Goal: Entertainment & Leisure: Consume media (video, audio)

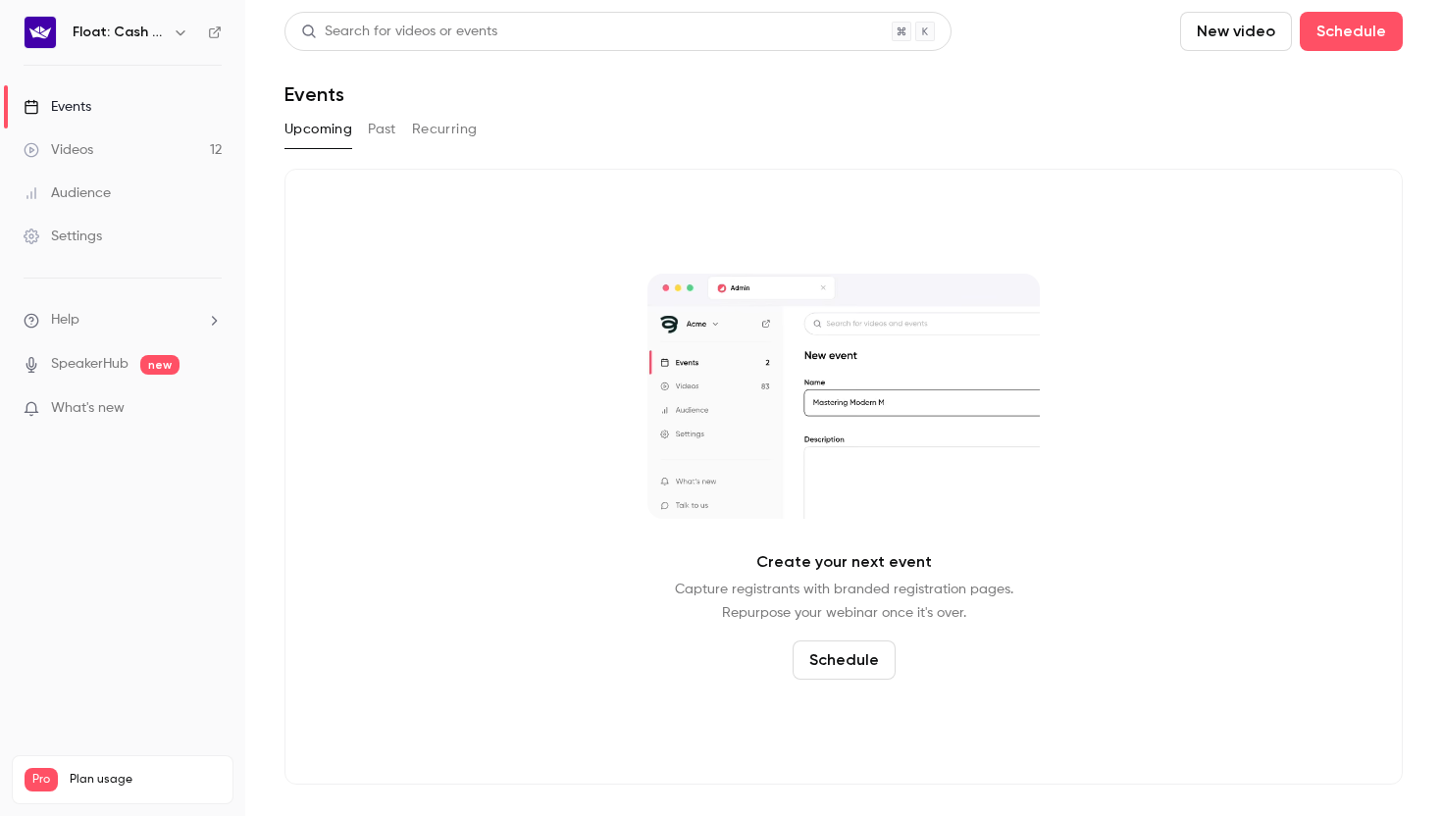
click at [375, 142] on button "Past" at bounding box center [382, 129] width 28 height 31
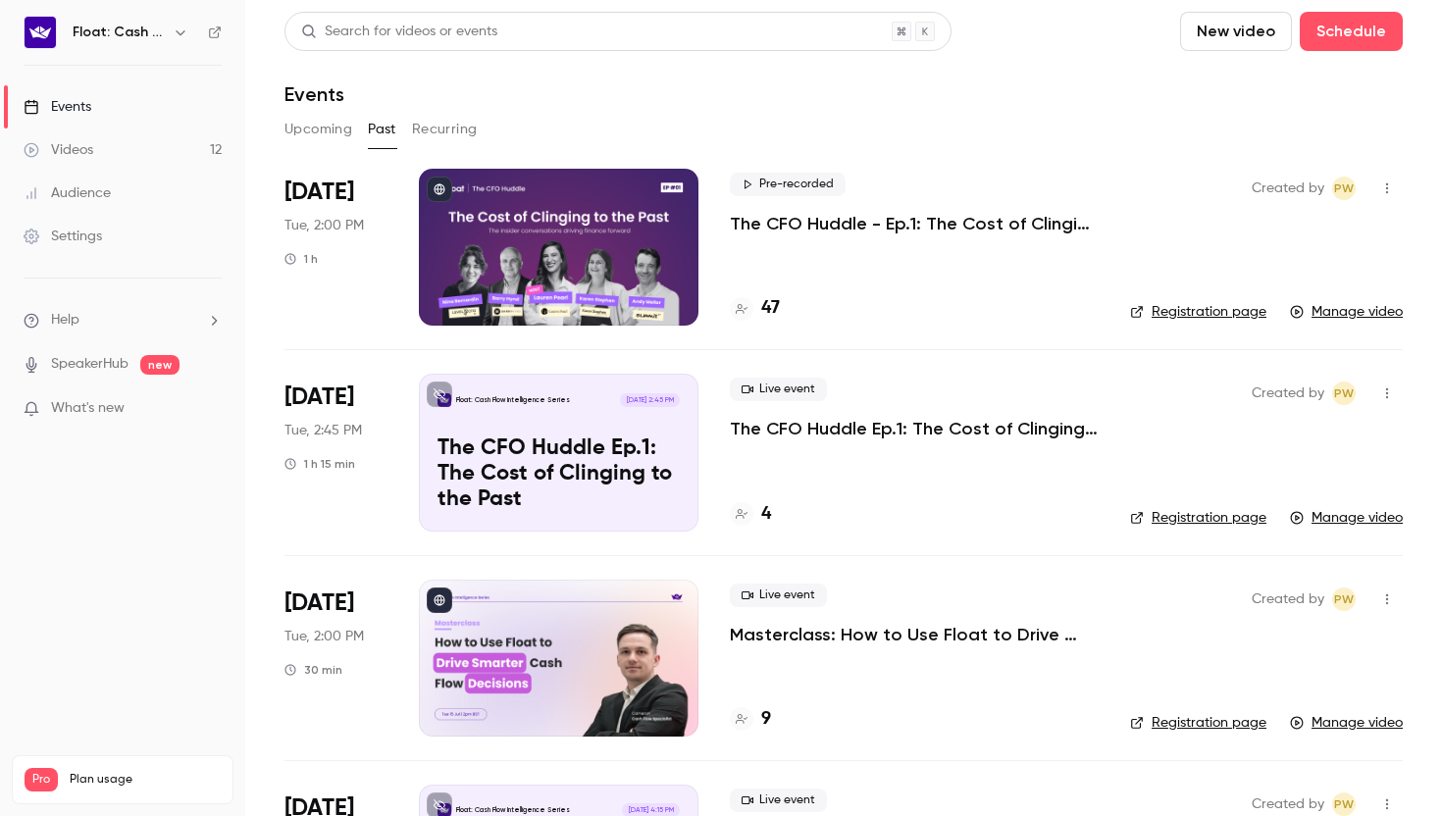
click at [510, 254] on div at bounding box center [559, 247] width 280 height 157
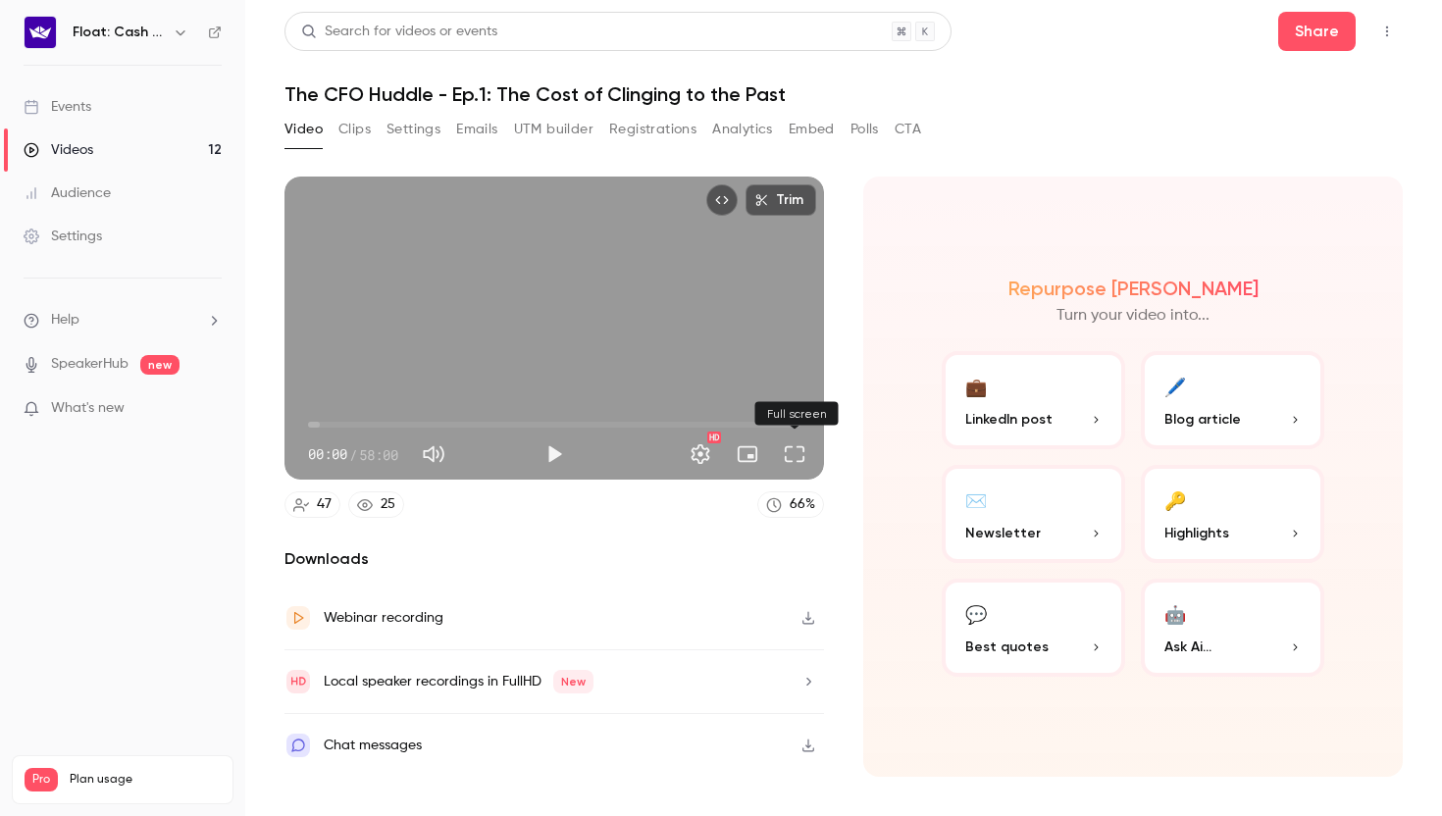
click at [803, 461] on button "Full screen" at bounding box center [794, 454] width 39 height 39
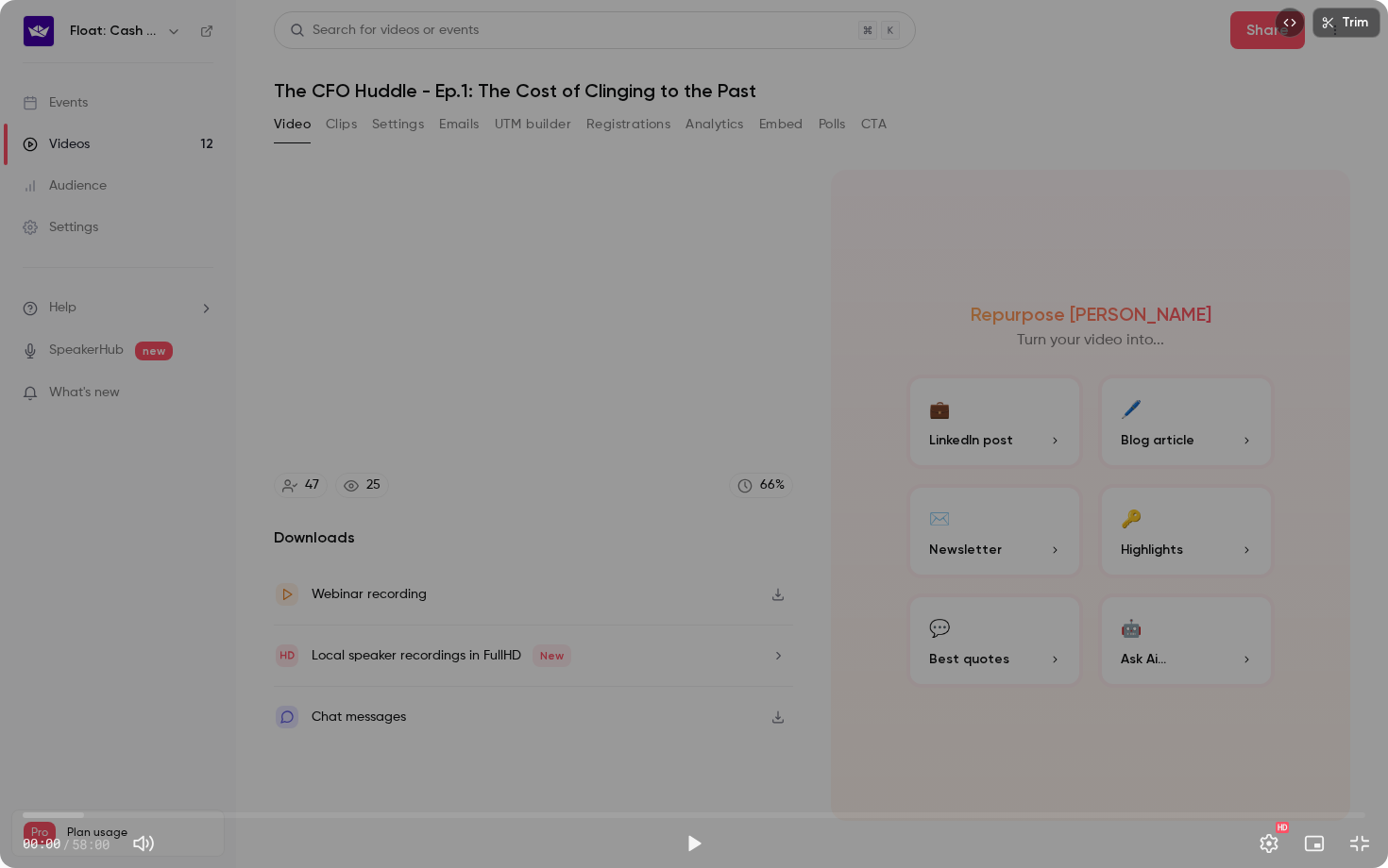
click at [819, 380] on div "Trim 00:00 00:00 / 58:00 HD" at bounding box center [694, 434] width 1388 height 868
click at [88, 784] on span "00:09" at bounding box center [694, 815] width 1343 height 30
click at [119, 618] on div "Trim 02:49 02:49 / 58:00 HD" at bounding box center [694, 434] width 1388 height 868
click at [119, 618] on div "Trim 02:50 02:50 / 58:00 HD" at bounding box center [694, 434] width 1388 height 868
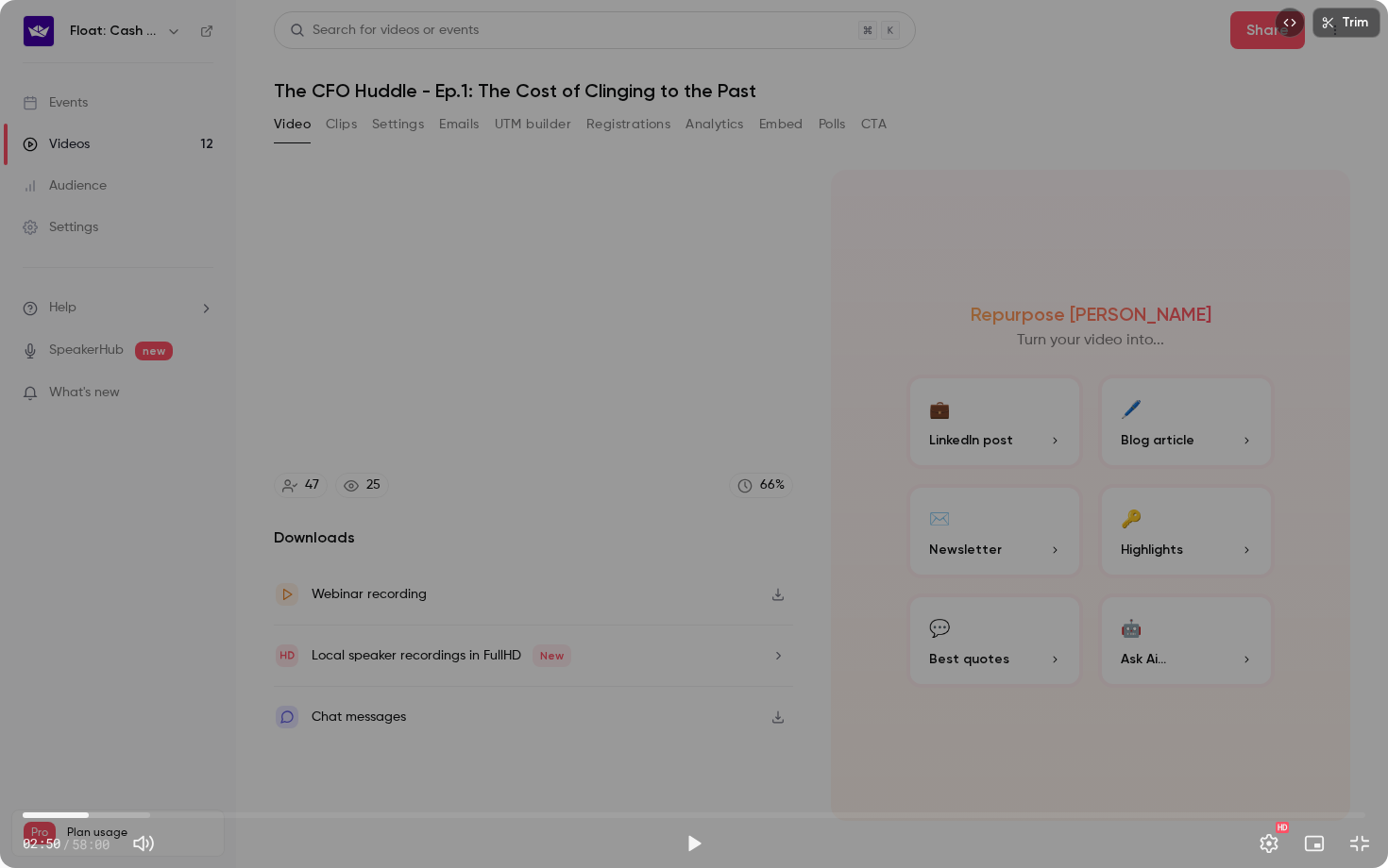
click at [119, 618] on div "Trim 02:50 02:50 / 58:00 HD" at bounding box center [694, 434] width 1388 height 868
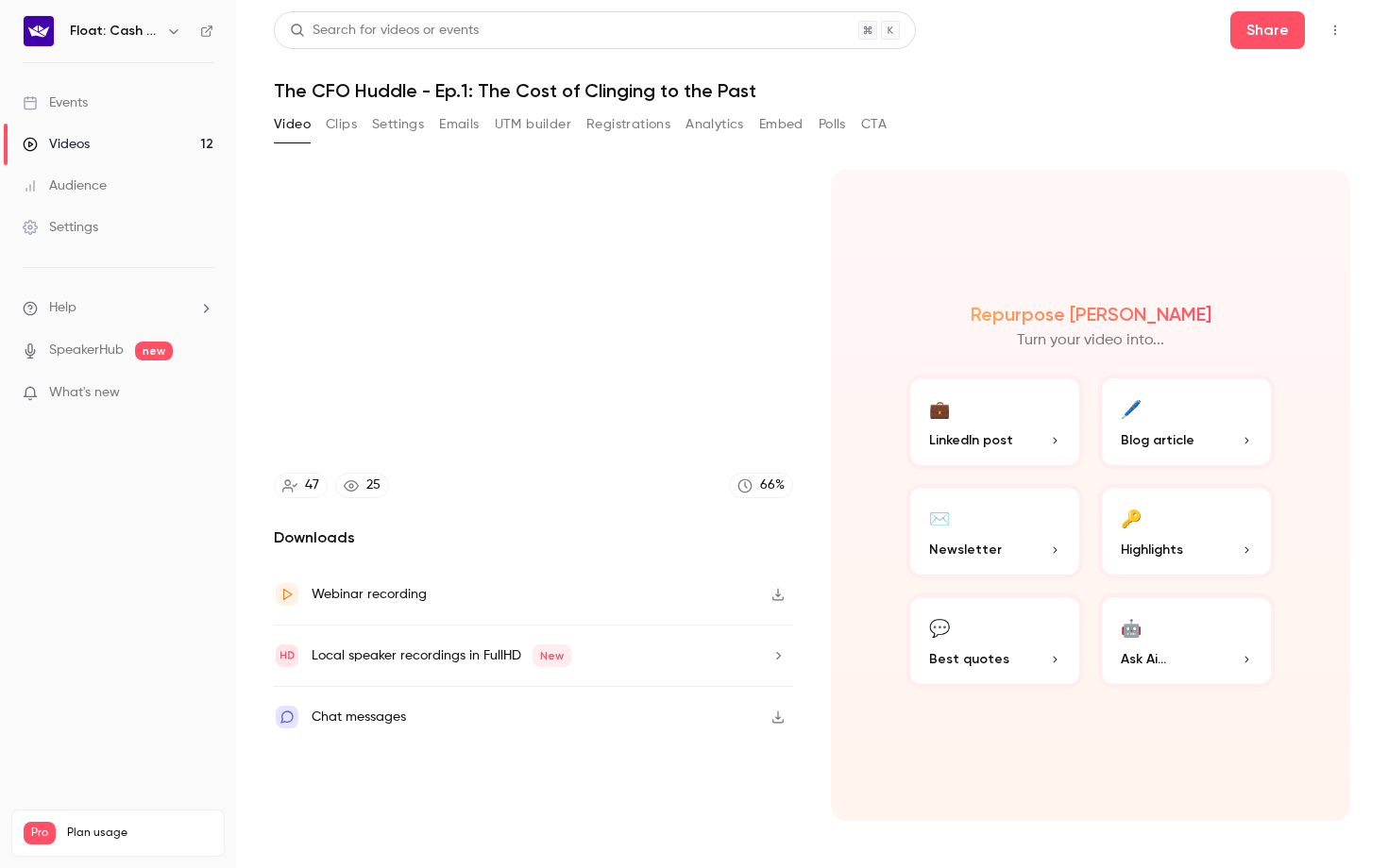
click at [119, 618] on video at bounding box center [694, 434] width 1388 height 868
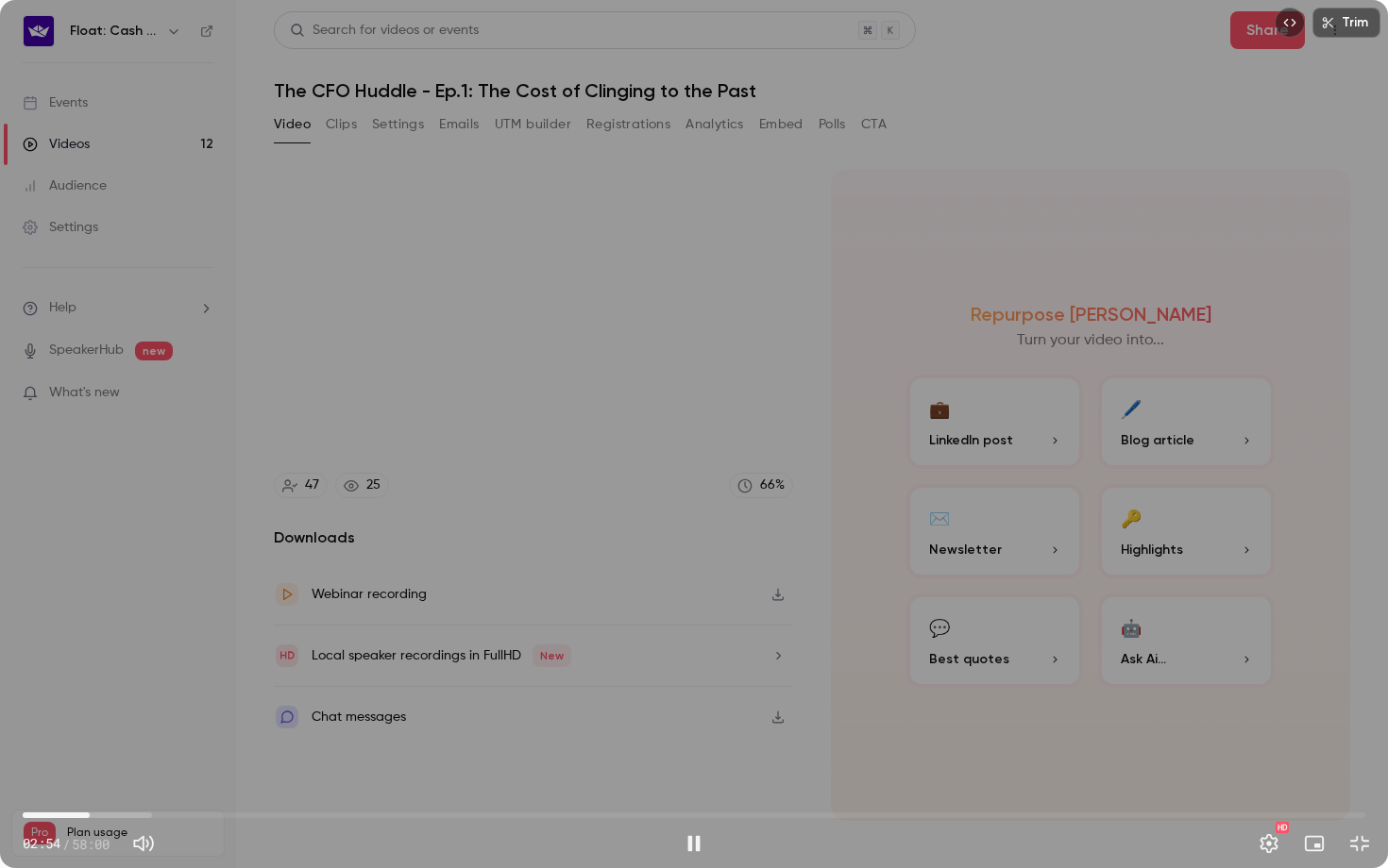
click at [115, 784] on span "02:54" at bounding box center [694, 815] width 1343 height 30
click at [165, 644] on div "Trim 03:59 03:59 / 58:00 HD" at bounding box center [694, 434] width 1388 height 868
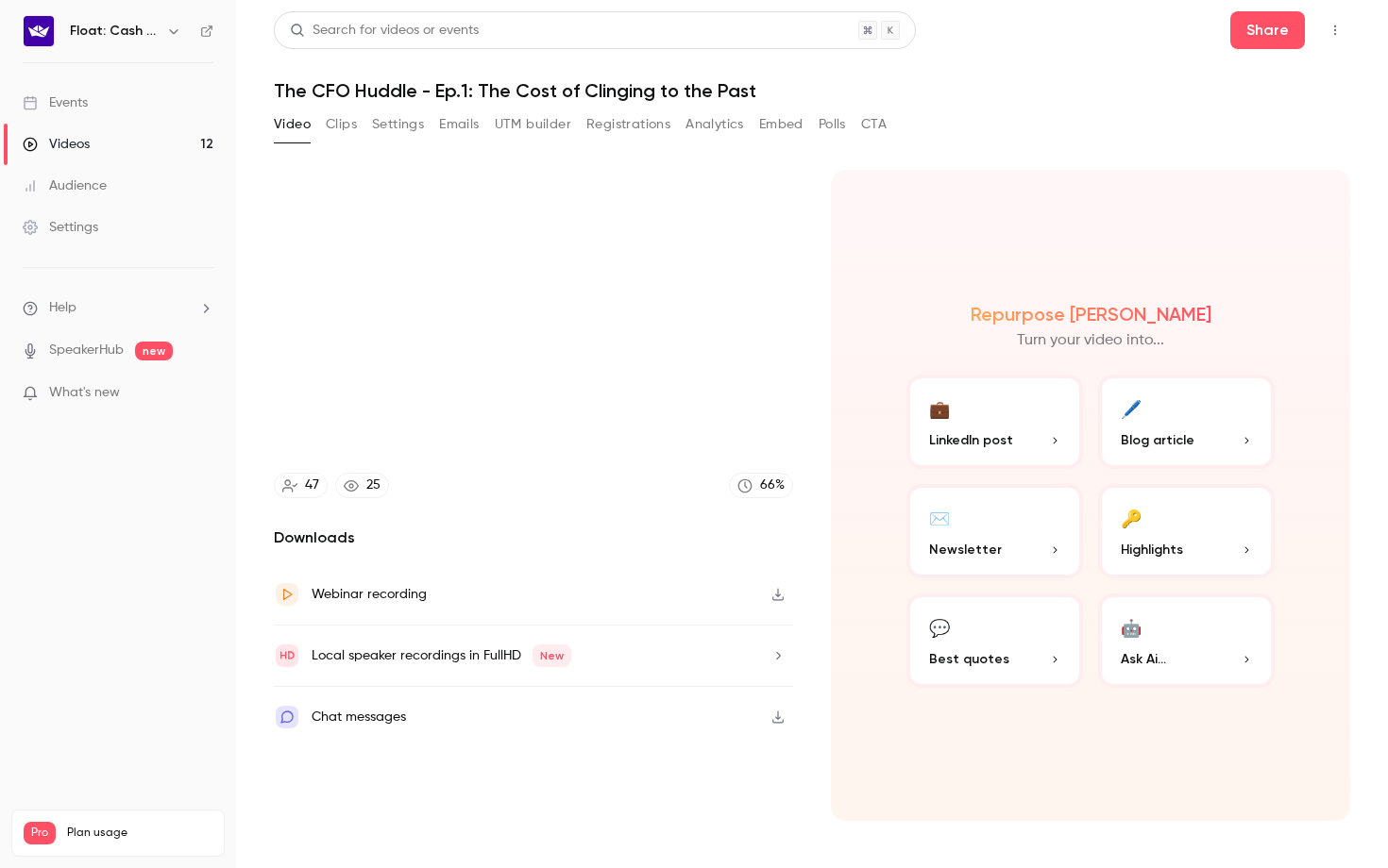
click at [165, 644] on video at bounding box center [694, 434] width 1388 height 868
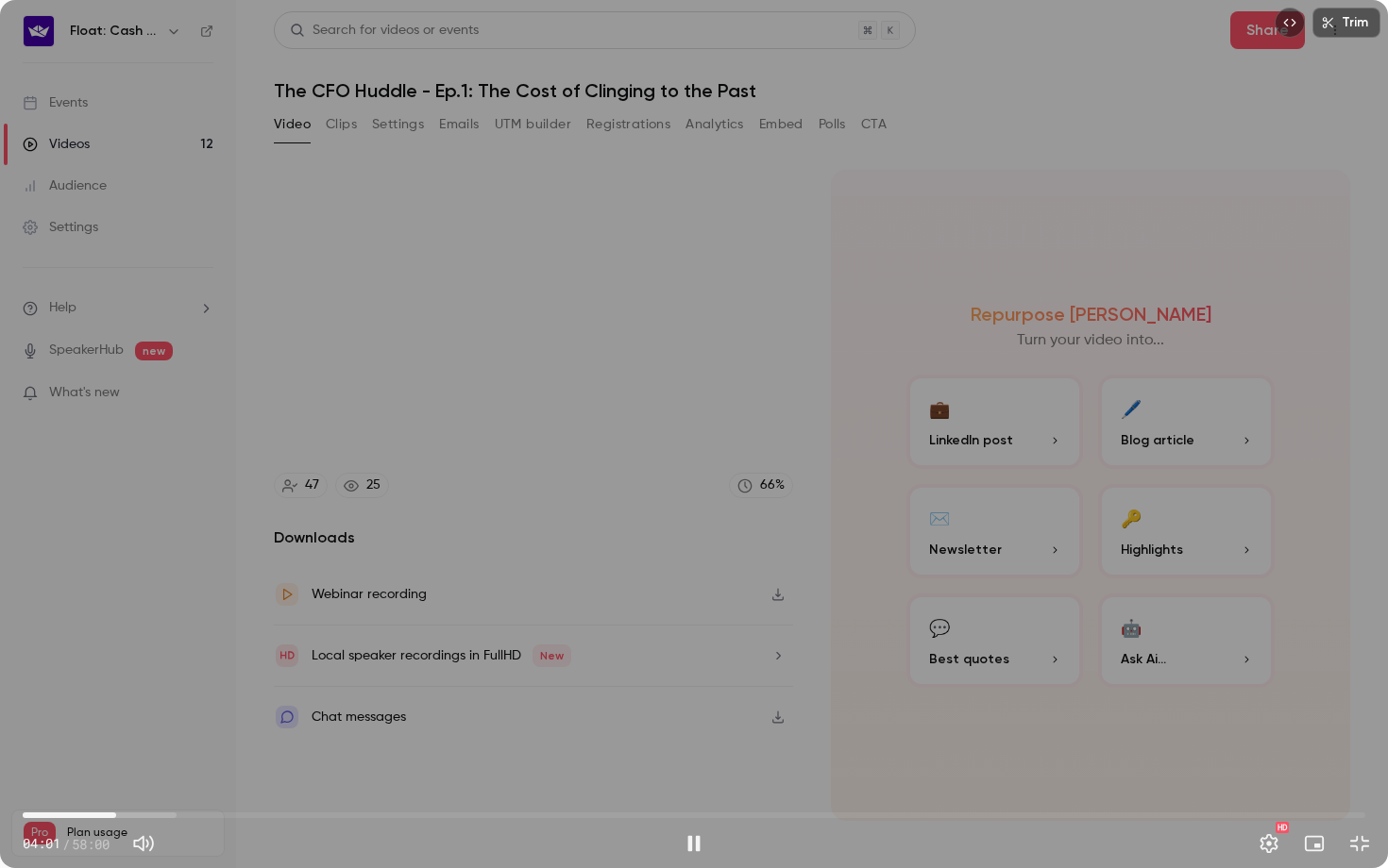
click at [605, 485] on div "Trim 04:01 04:01 / 58:00 HD" at bounding box center [694, 434] width 1388 height 868
click at [605, 485] on div "Trim 04:02 04:02 / 58:00 HD" at bounding box center [694, 434] width 1388 height 868
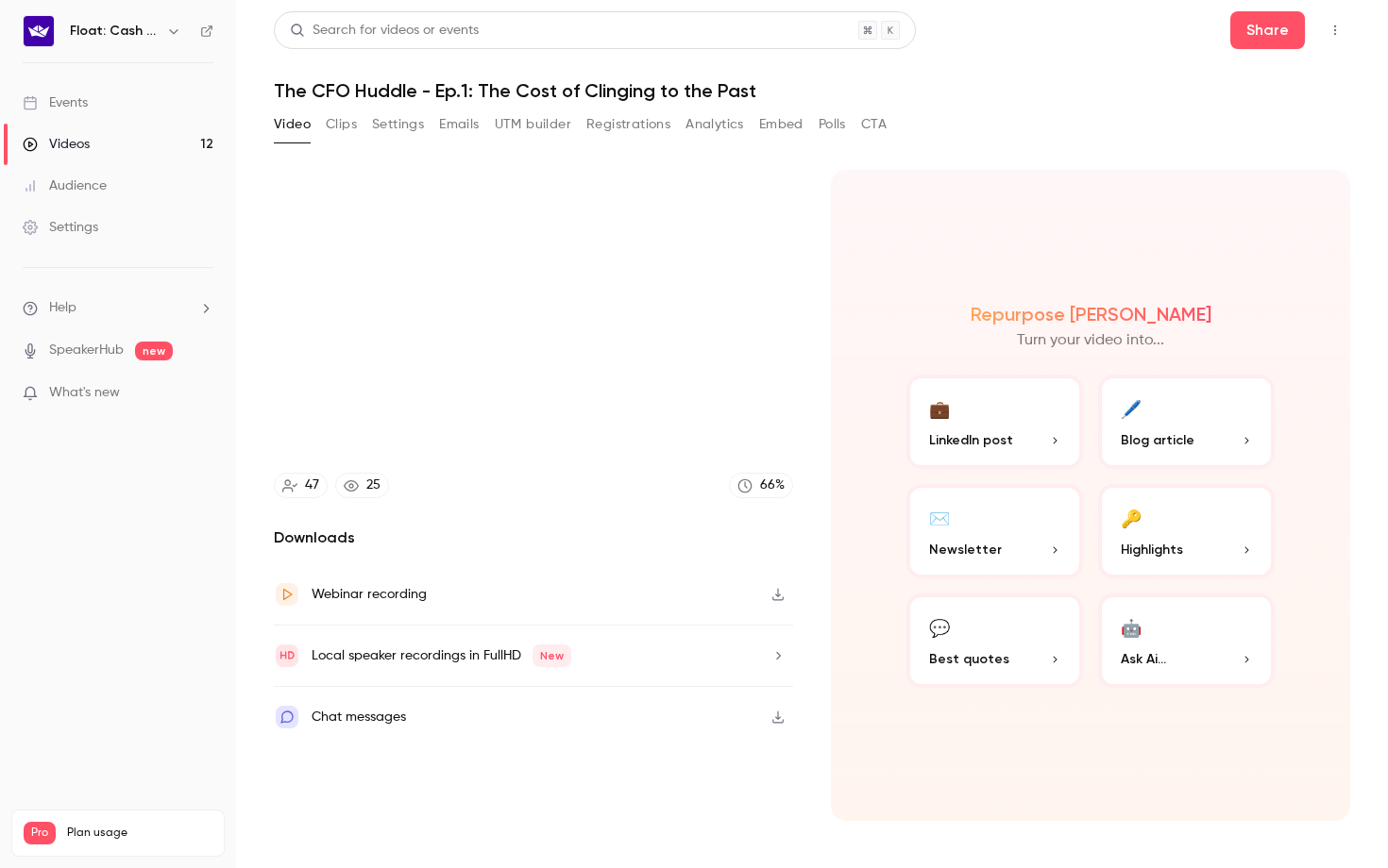
click at [605, 485] on video at bounding box center [694, 434] width 1388 height 868
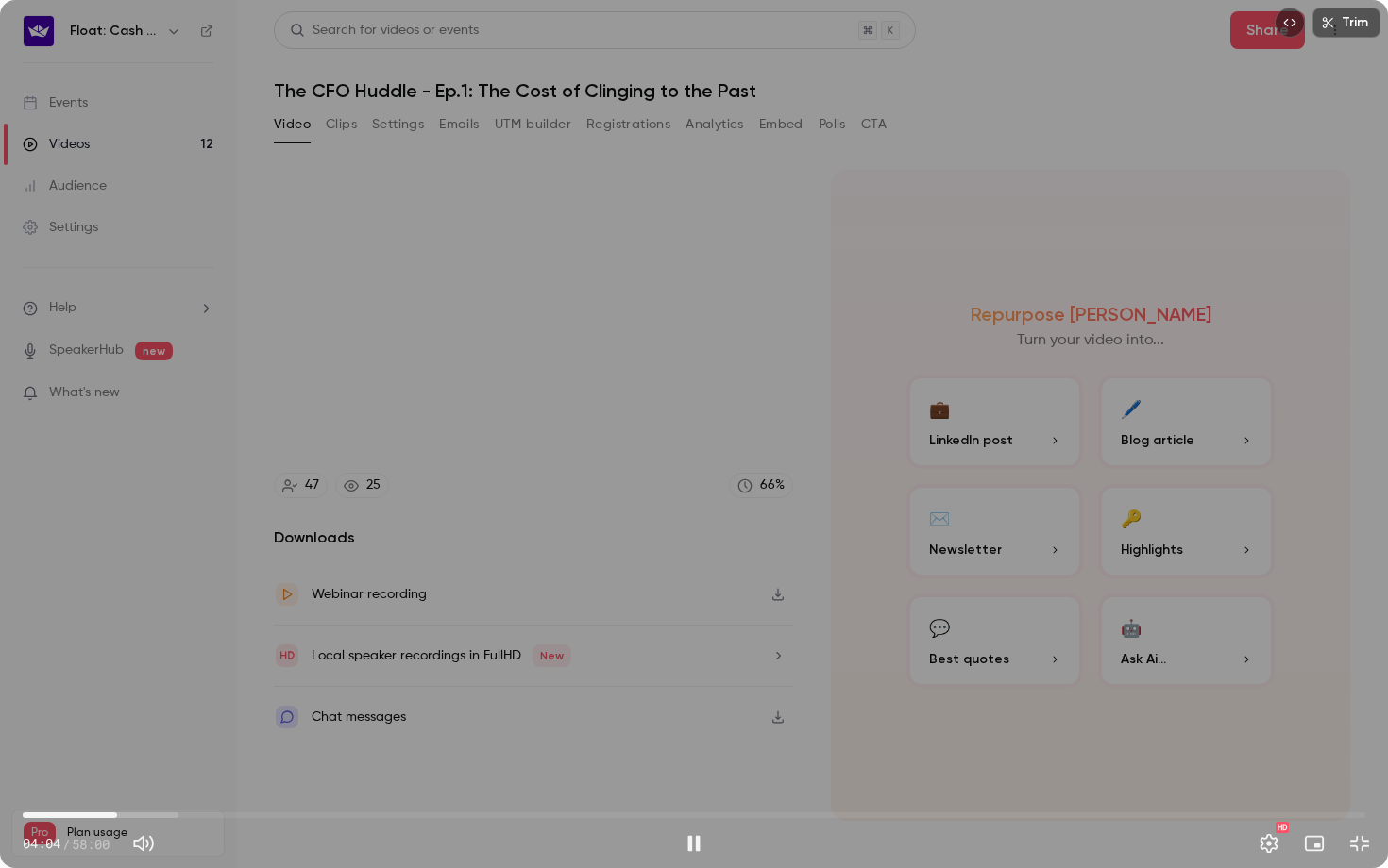
click at [689, 626] on div "Trim 04:04 04:04 / 58:00 HD" at bounding box center [694, 434] width 1388 height 868
drag, startPoint x: 111, startPoint y: 813, endPoint x: 67, endPoint y: 817, distance: 44.2
click at [67, 784] on span "01:55" at bounding box center [67, 816] width 6 height 6
click at [696, 784] on button "Play" at bounding box center [693, 843] width 38 height 38
click at [696, 784] on button "Pause" at bounding box center [693, 843] width 38 height 38
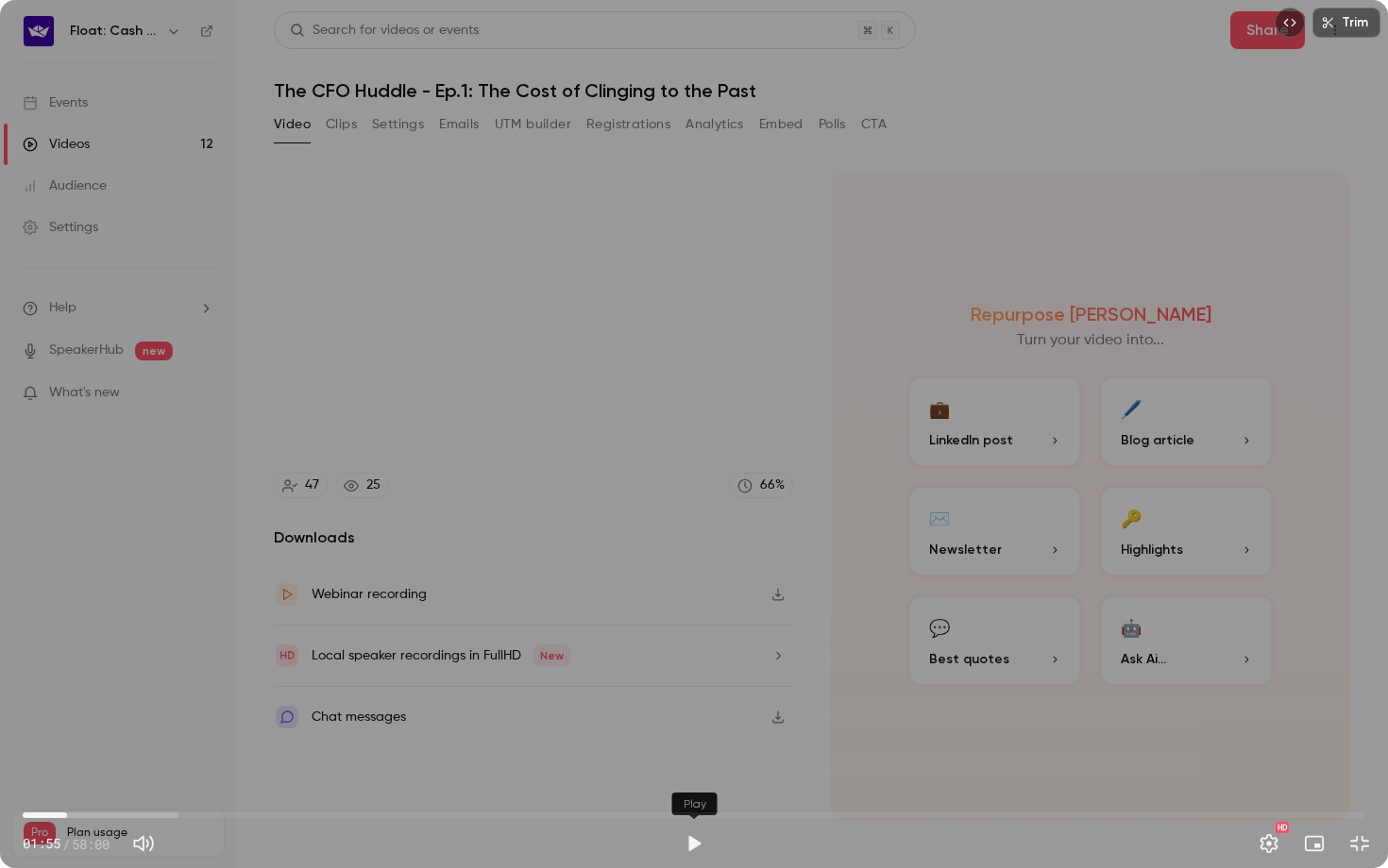
click at [697, 784] on button "Play" at bounding box center [693, 843] width 38 height 38
click at [697, 784] on button "Pause" at bounding box center [693, 843] width 38 height 38
click at [697, 784] on button "Play" at bounding box center [693, 843] width 38 height 38
click at [697, 784] on button "Pause" at bounding box center [693, 843] width 38 height 38
click at [69, 784] on span "01:59" at bounding box center [69, 816] width 6 height 6
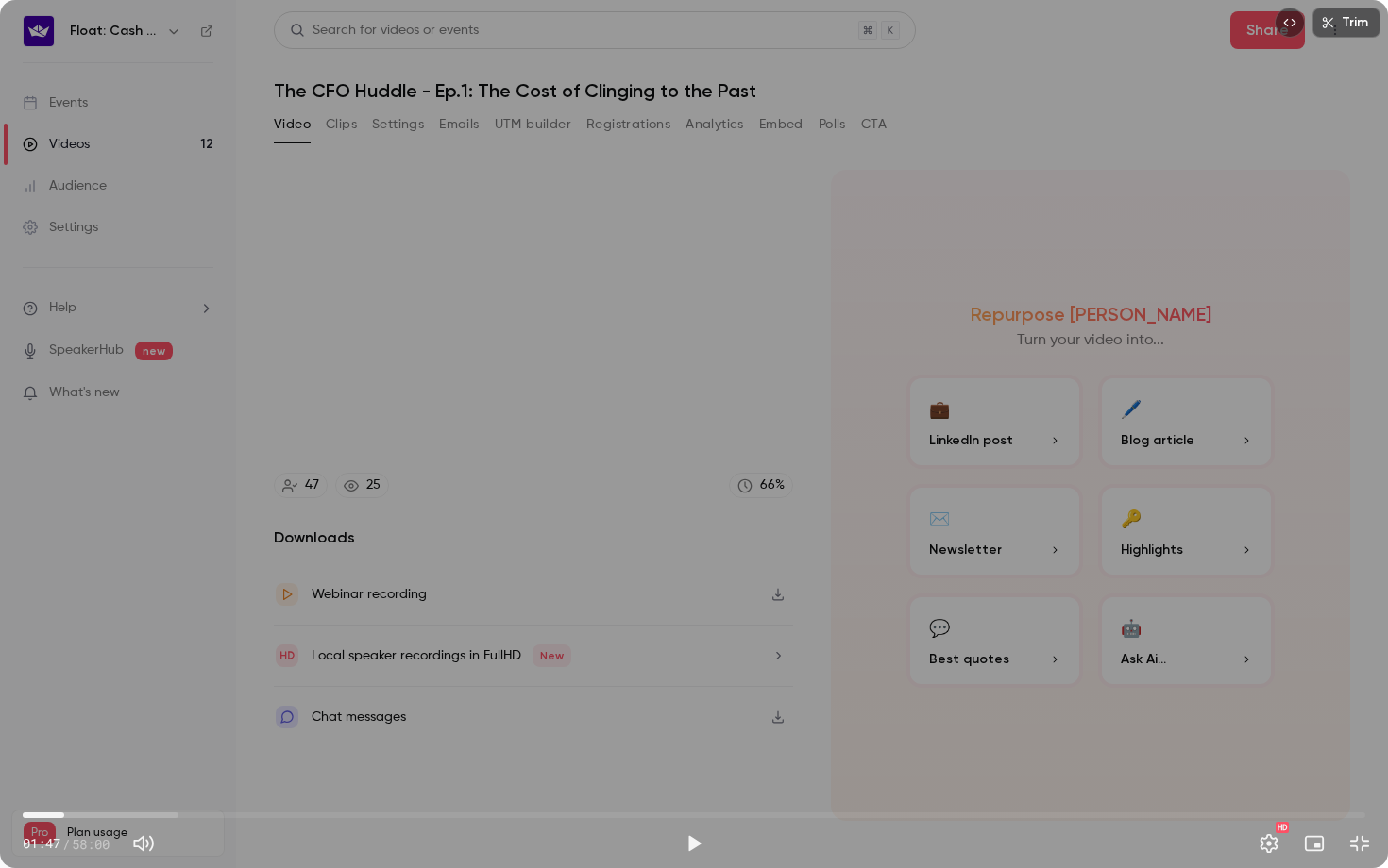
click at [64, 784] on span "01:47" at bounding box center [64, 816] width 6 height 6
click at [63, 784] on span "01:42" at bounding box center [63, 816] width 6 height 6
click at [694, 784] on button "Play" at bounding box center [693, 843] width 38 height 38
click at [694, 784] on button "Pause" at bounding box center [693, 843] width 38 height 38
click at [696, 784] on button "Play" at bounding box center [693, 843] width 38 height 38
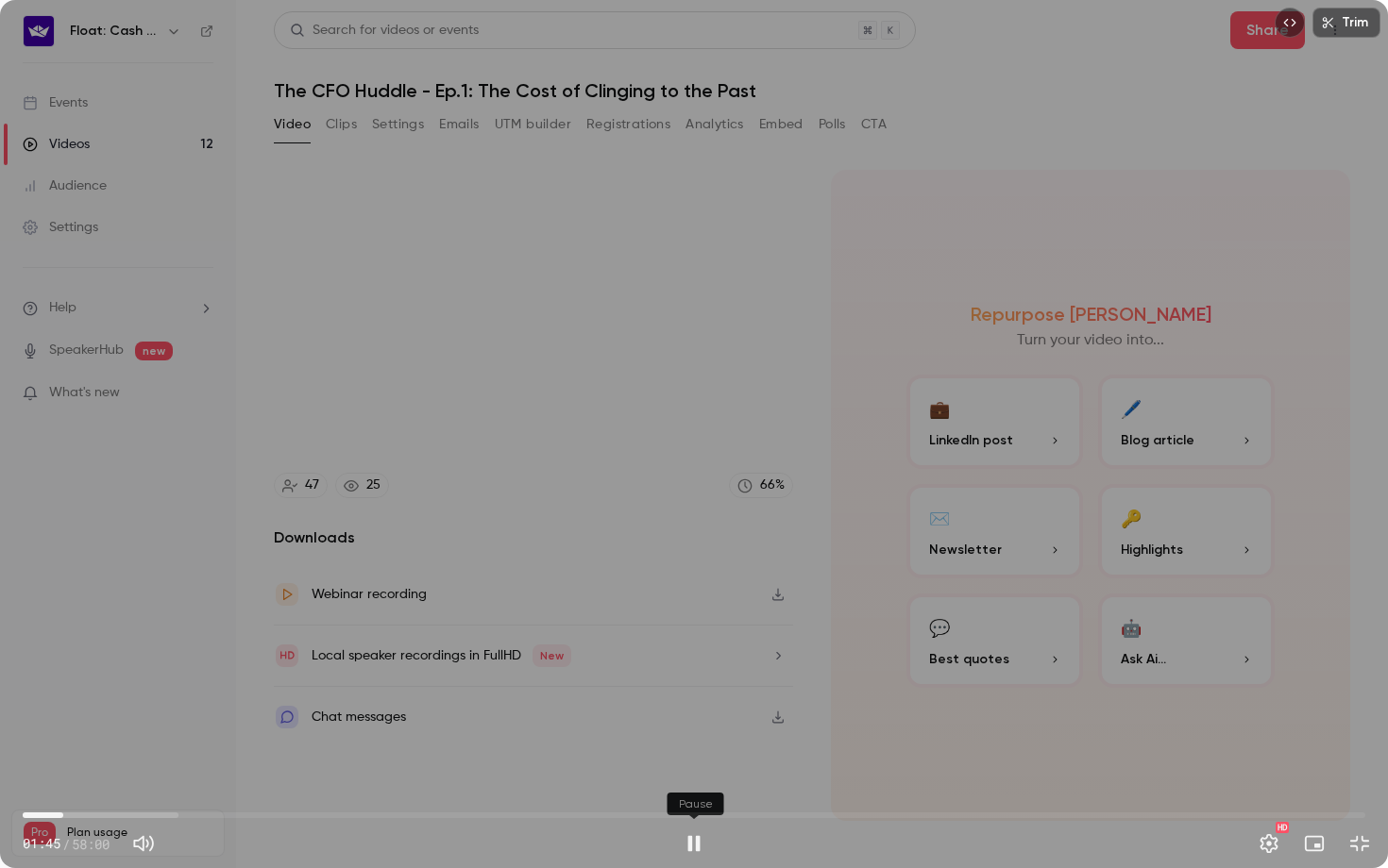
click at [696, 784] on button "Pause" at bounding box center [693, 843] width 38 height 38
click at [696, 784] on button "Play" at bounding box center [693, 843] width 38 height 38
click at [696, 784] on button "Pause" at bounding box center [693, 843] width 38 height 38
click at [696, 784] on button "Play" at bounding box center [693, 843] width 38 height 38
click at [696, 784] on button "Pause" at bounding box center [693, 843] width 38 height 38
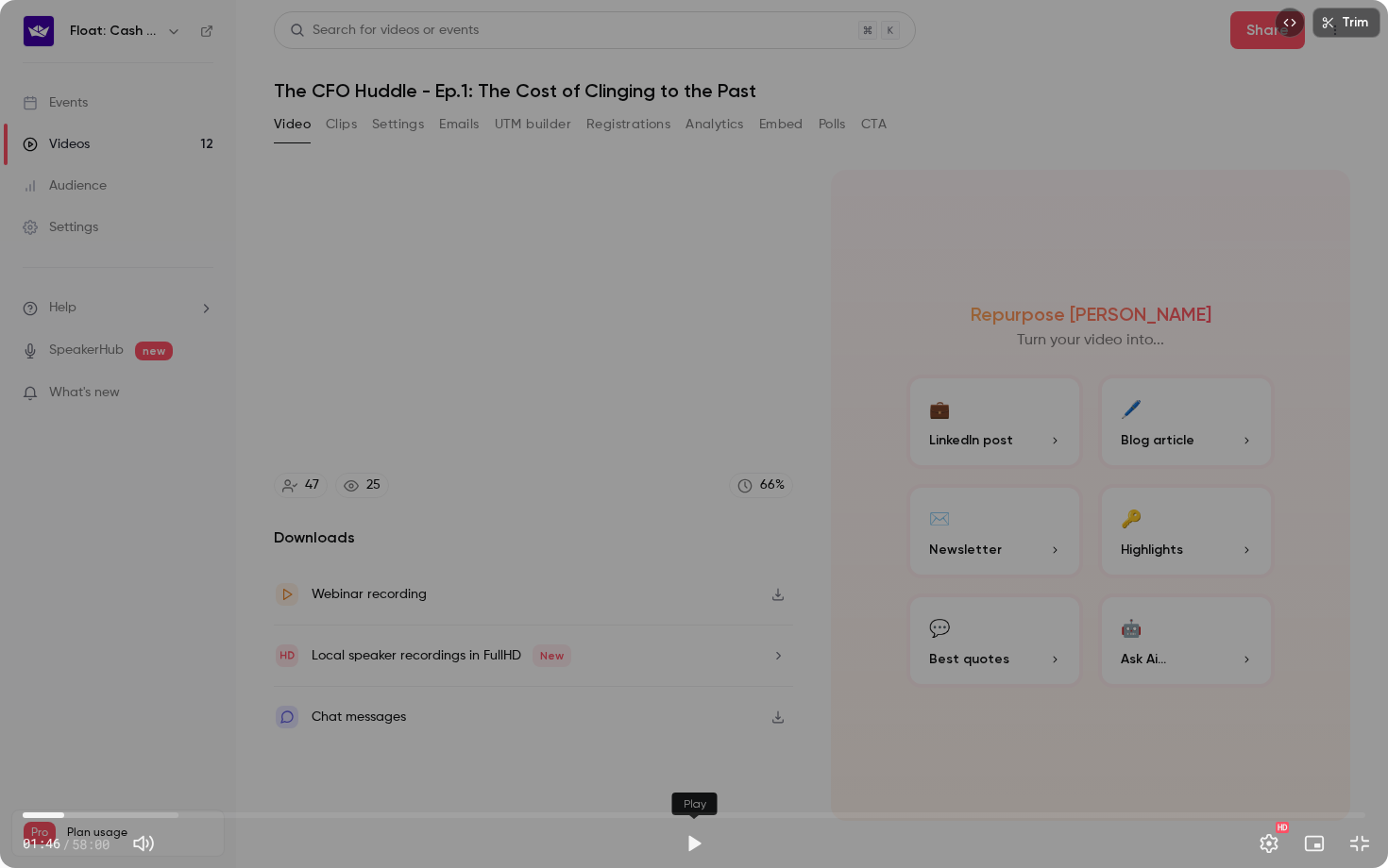
click at [696, 784] on button "Play" at bounding box center [693, 843] width 38 height 38
click at [696, 784] on button "Pause" at bounding box center [693, 843] width 38 height 38
click at [696, 784] on button "Play" at bounding box center [693, 843] width 38 height 38
click at [696, 784] on button "Pause" at bounding box center [693, 843] width 38 height 38
click at [696, 784] on button "Play" at bounding box center [693, 843] width 38 height 38
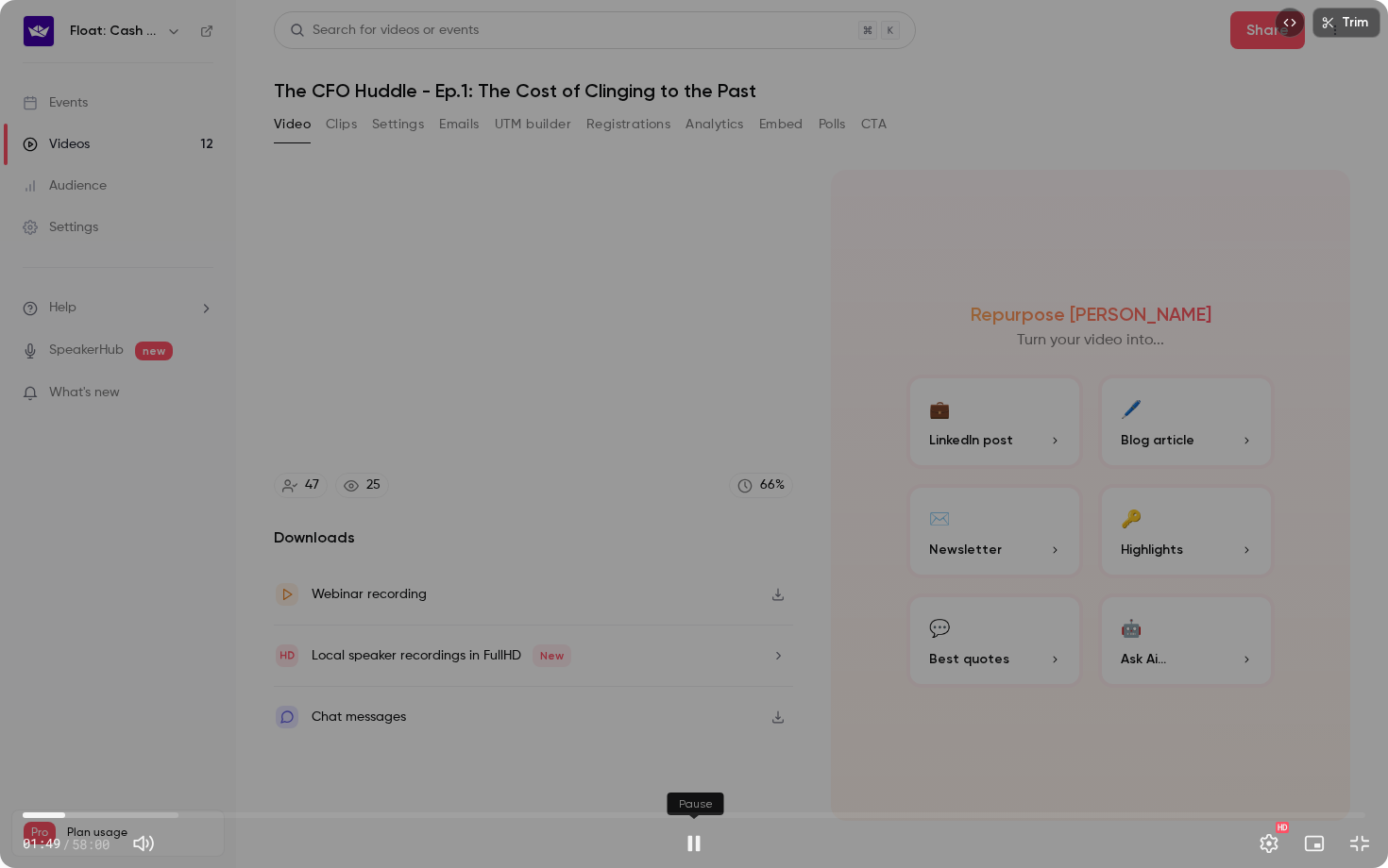
click at [696, 784] on button "Pause" at bounding box center [693, 843] width 38 height 38
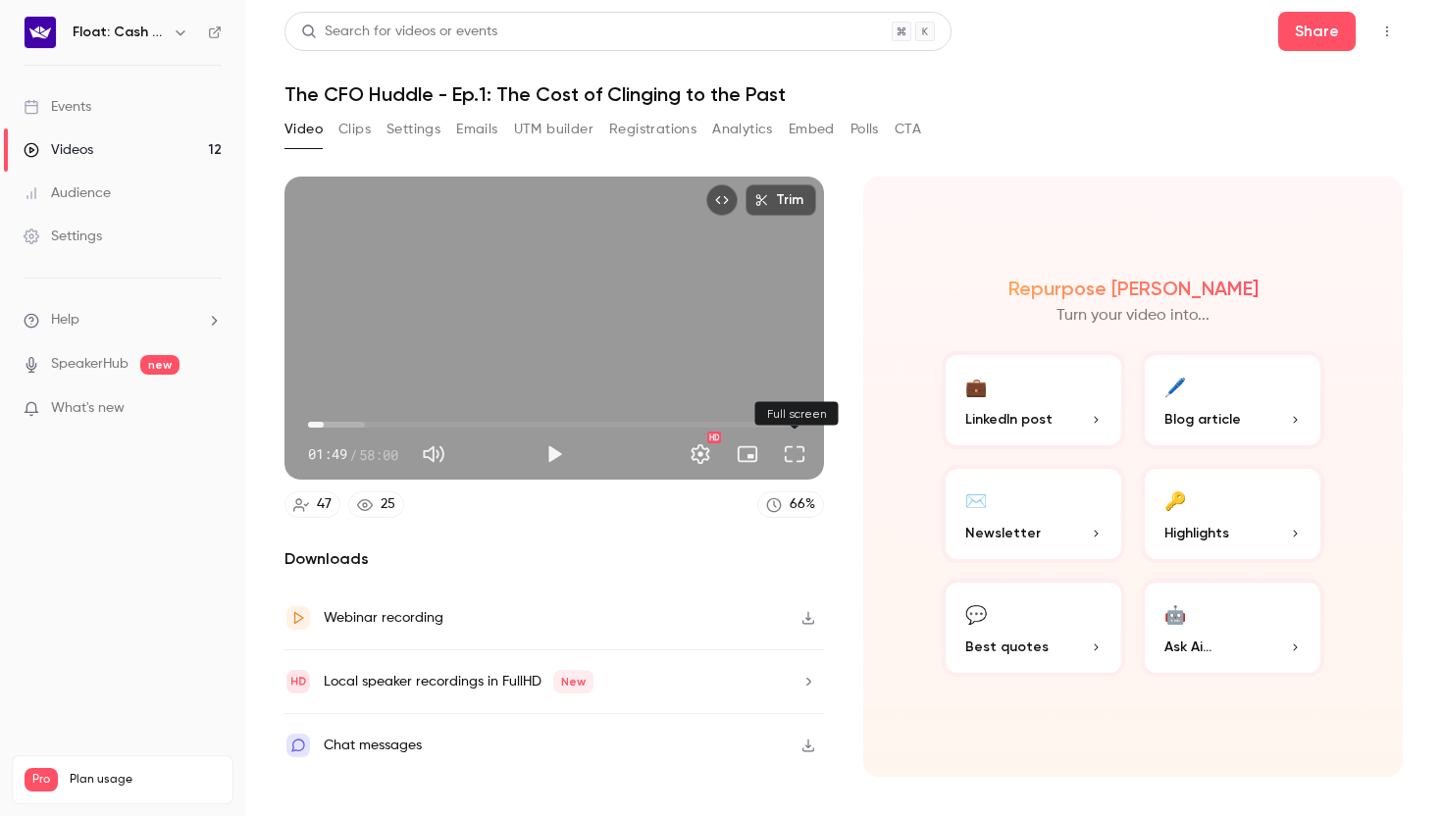
click at [794, 456] on button "Full screen" at bounding box center [794, 454] width 39 height 39
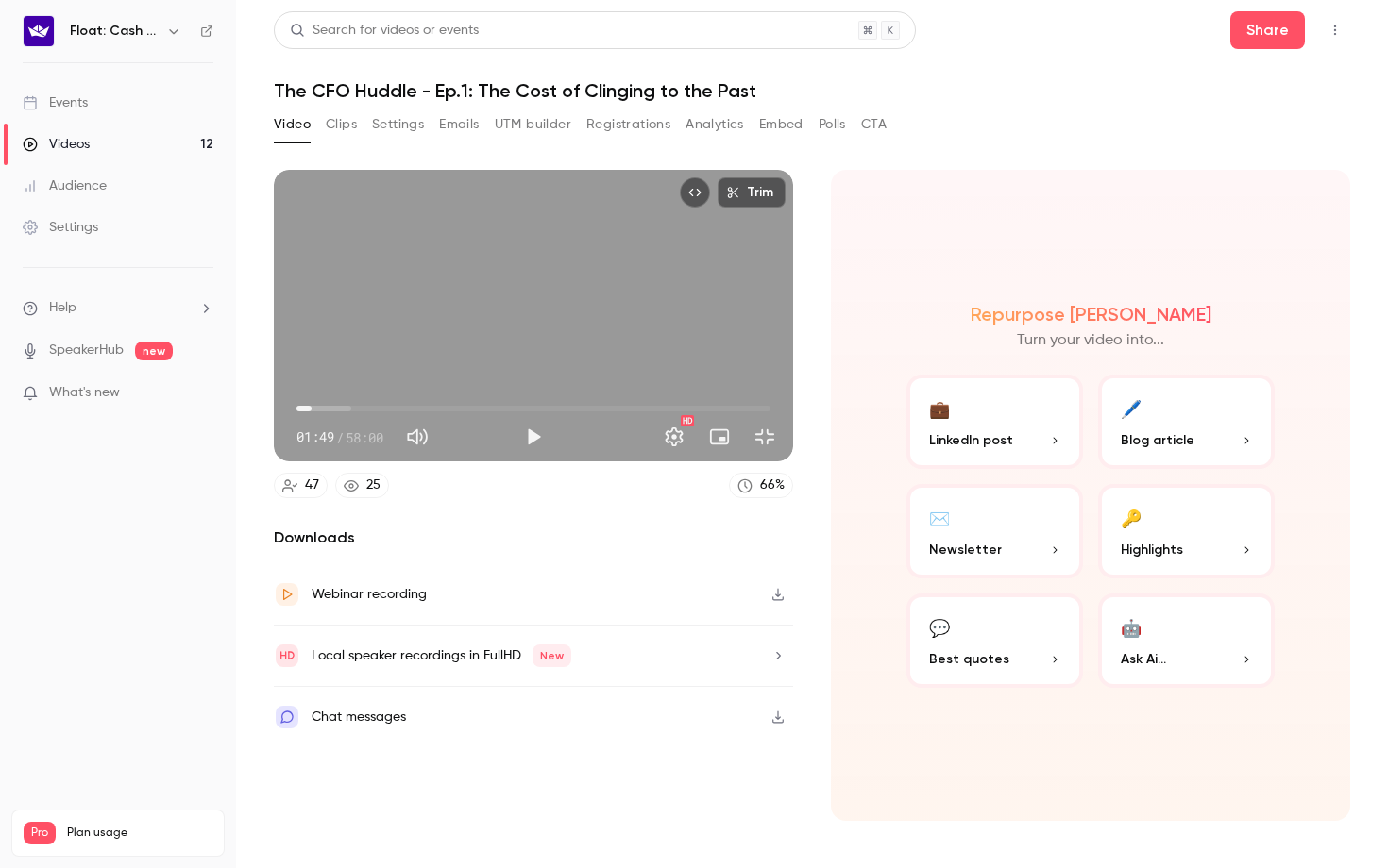
click at [793, 462] on div "Trim 01:49 01:49 / 58:00 HD" at bounding box center [532, 316] width 519 height 292
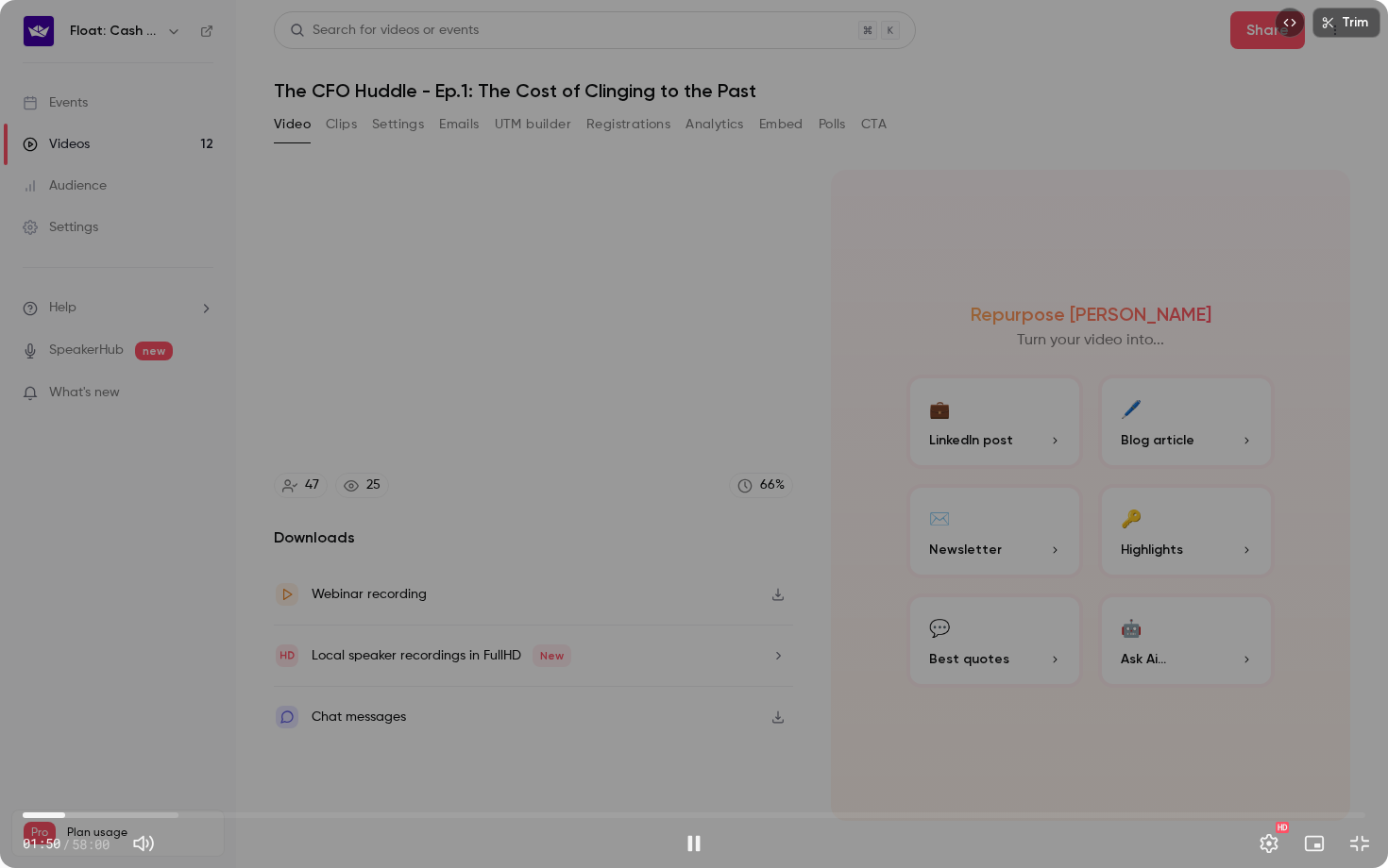
click at [996, 490] on div "Trim 01:50 01:50 / 58:00 HD" at bounding box center [694, 434] width 1388 height 868
click at [64, 784] on span "01:45" at bounding box center [64, 816] width 6 height 6
click at [395, 576] on div "Trim 01:45 01:45 / 58:00 HD" at bounding box center [694, 434] width 1388 height 868
type input "*****"
click at [428, 559] on div "Trim 01:49 01:49 / 58:00 HD" at bounding box center [694, 434] width 1388 height 868
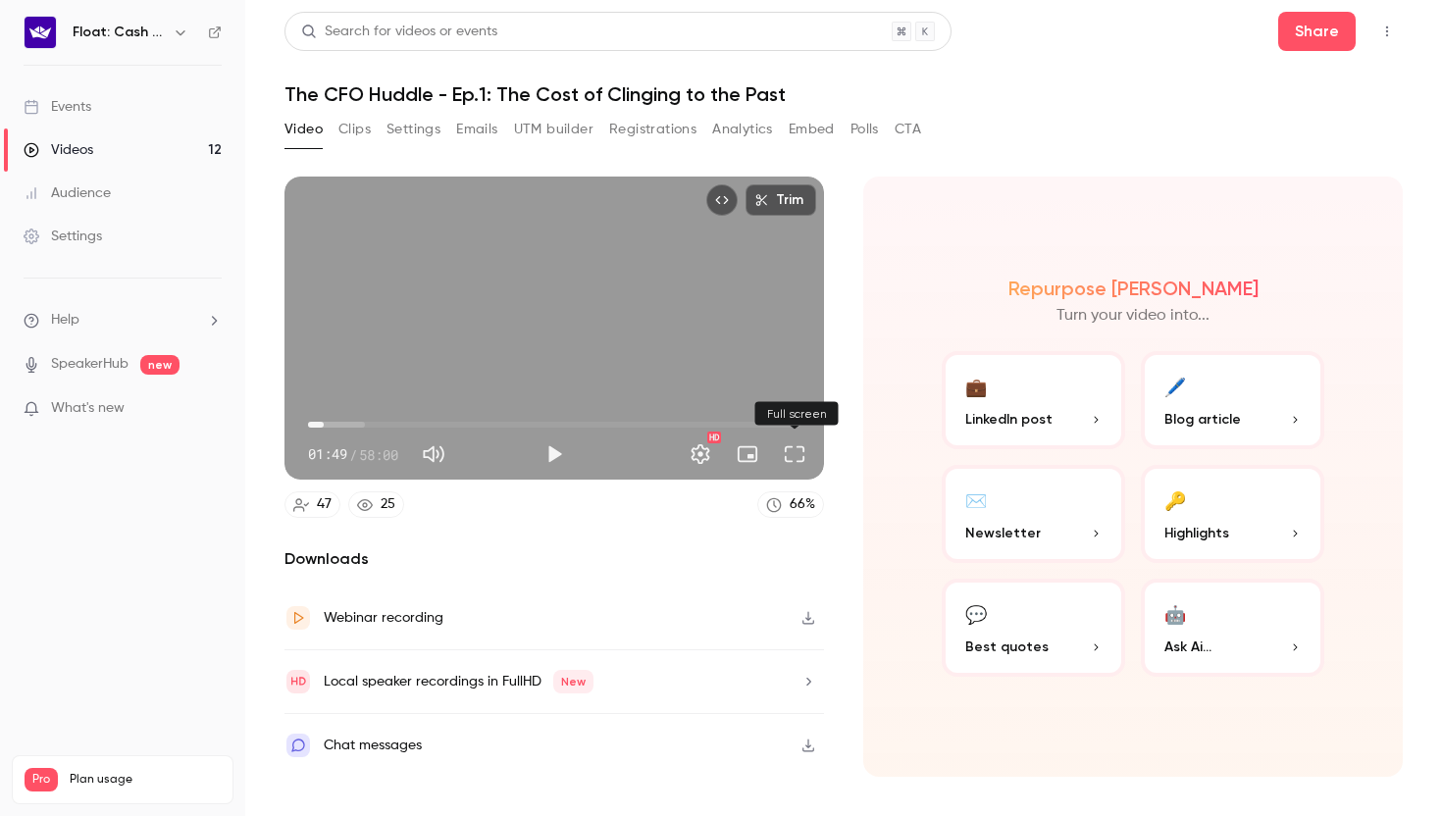
click at [798, 451] on button "Full screen" at bounding box center [794, 454] width 39 height 39
click at [872, 272] on div "Repurpose Ai Turn your video into... 💼 LinkedIn post 🖊️ Blog article ✉️ Newslet…" at bounding box center [1132, 477] width 539 height 600
click at [559, 523] on div "Trim 01:49 01:49 / 58:00 HD 47 25 66 % Downloads Webinar recording Local speake…" at bounding box center [553, 477] width 539 height 600
click at [559, 452] on button "Play" at bounding box center [554, 454] width 39 height 39
click at [559, 452] on button "Pause" at bounding box center [554, 454] width 39 height 39
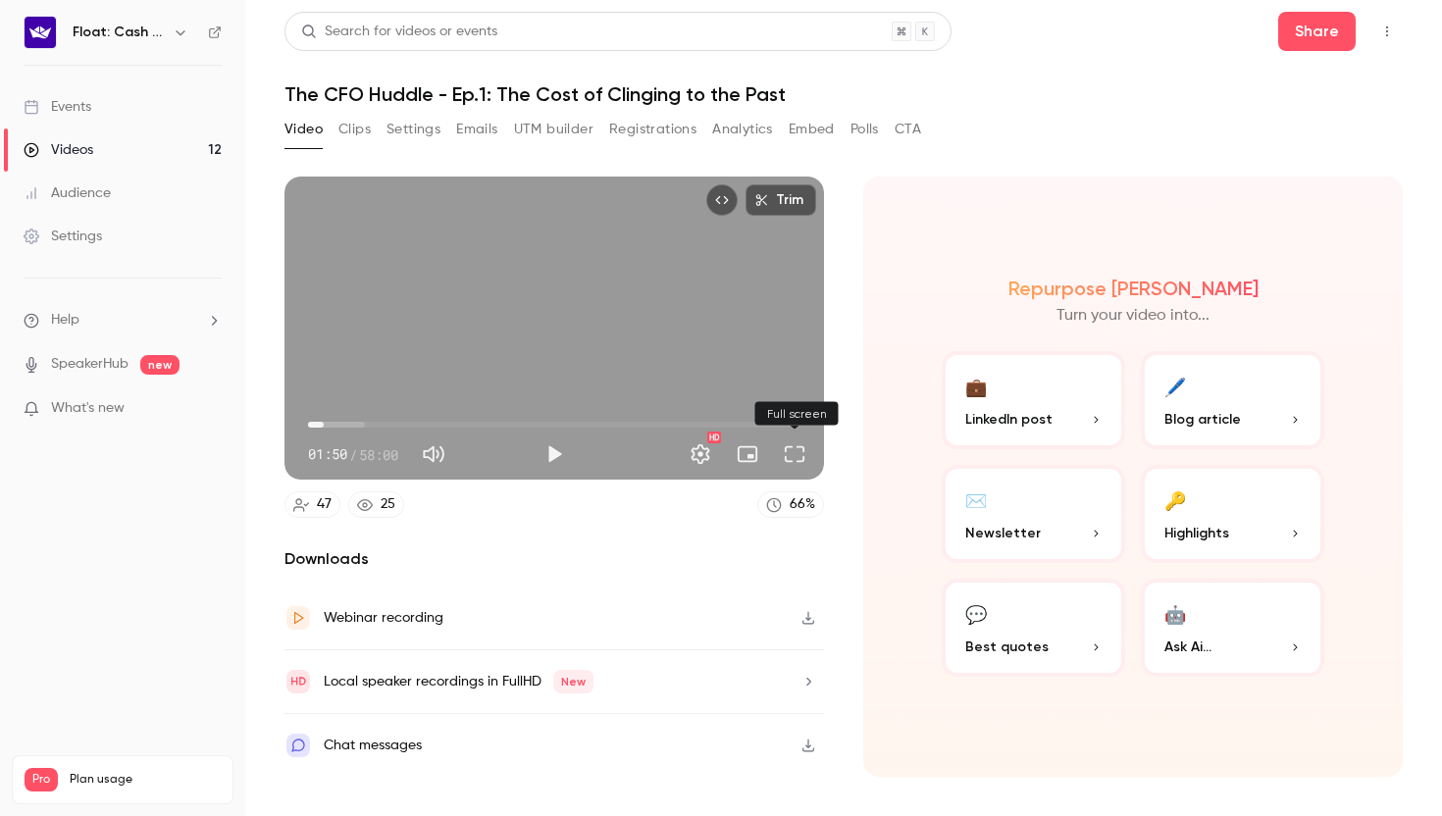
click at [806, 457] on button "Full screen" at bounding box center [794, 454] width 39 height 39
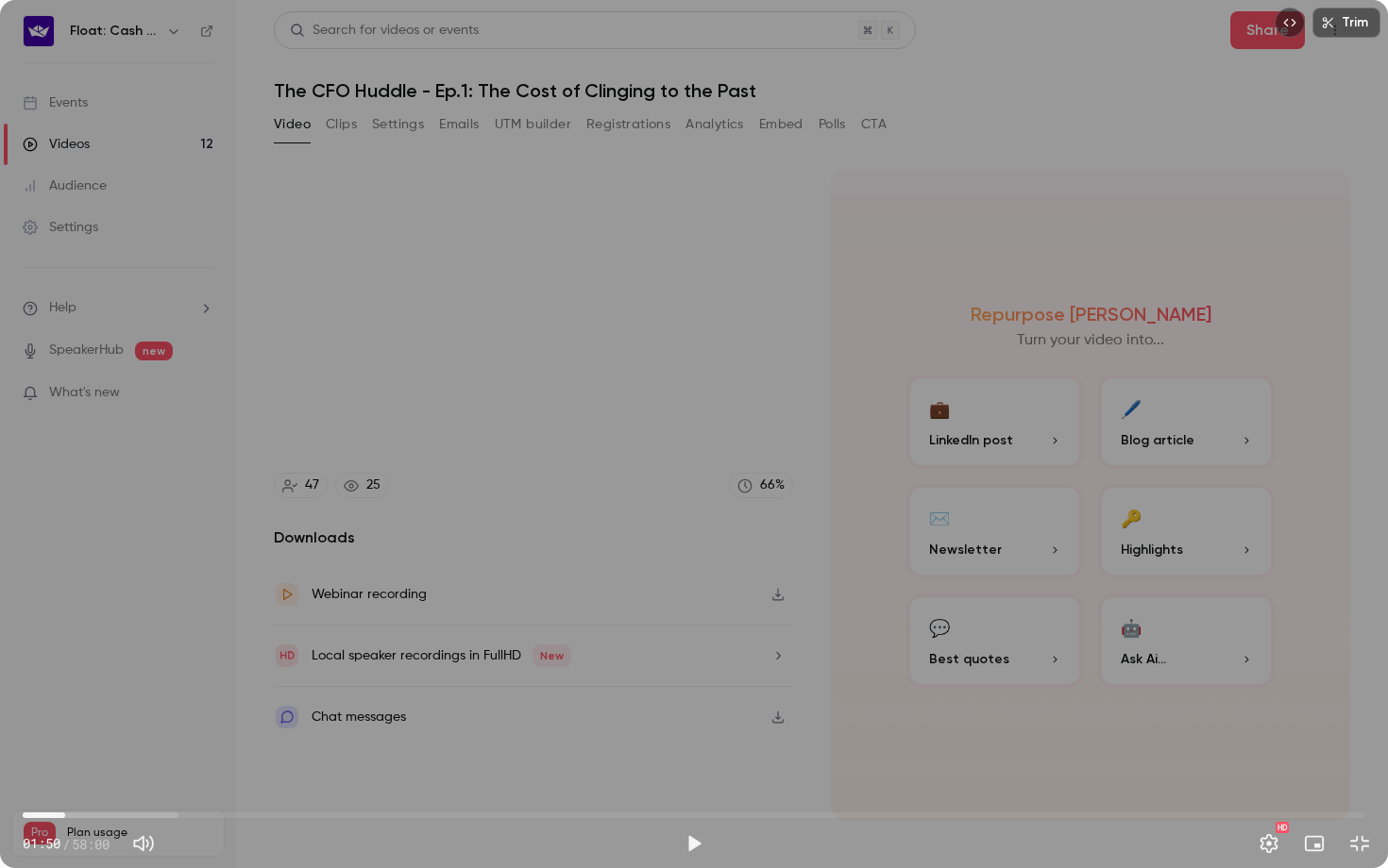
click at [525, 562] on div "Trim 01:50 01:50 / 58:00 HD" at bounding box center [694, 434] width 1388 height 868
click at [895, 538] on div "Trim 01:53 01:53 / 58:00 HD" at bounding box center [694, 434] width 1388 height 868
type input "*****"
